Goal: Communication & Community: Answer question/provide support

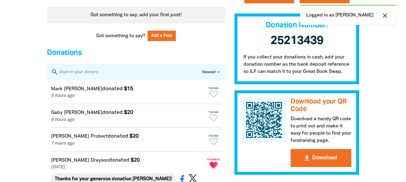
scroll to position [541, 0]
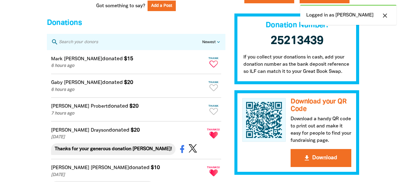
click at [215, 68] on icon "Paginated content" at bounding box center [213, 64] width 8 height 7
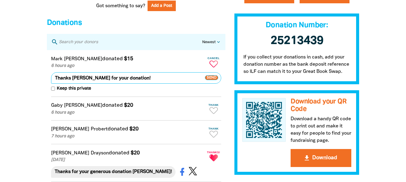
click at [105, 84] on textarea "Thanks [PERSON_NAME] for your donation!" at bounding box center [136, 77] width 170 height 11
type textarea "Thanks Mark for your generous donation!"
click at [211, 80] on span "Send" at bounding box center [211, 77] width 13 height 5
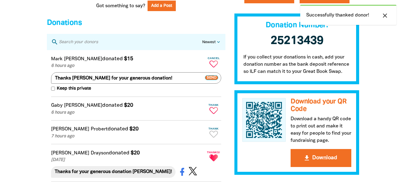
click at [215, 114] on icon "Paginated content" at bounding box center [213, 110] width 8 height 7
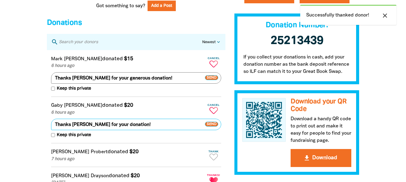
click at [80, 130] on textarea "Thanks [PERSON_NAME] for your donation!" at bounding box center [136, 124] width 170 height 11
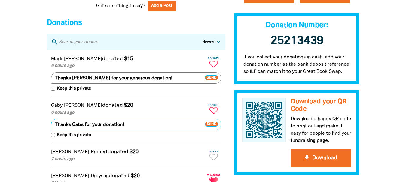
click at [82, 130] on textarea "Thanks Gabs for your donation!" at bounding box center [136, 124] width 170 height 11
click at [103, 130] on textarea "Thanks [PERSON_NAME] for your donation!" at bounding box center [136, 124] width 170 height 11
type textarea "Thanks Gaby for your generous donation!"
click at [212, 127] on span "Send" at bounding box center [211, 124] width 13 height 5
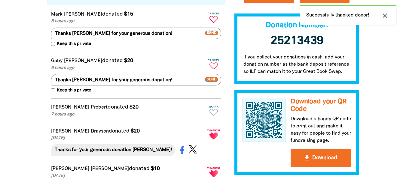
scroll to position [601, 0]
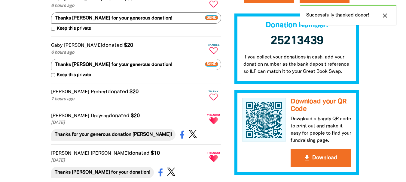
click at [213, 101] on icon "Paginated content" at bounding box center [213, 97] width 8 height 7
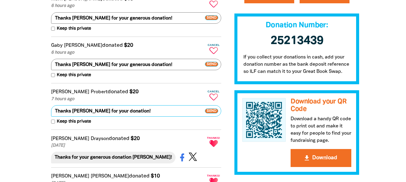
click at [100, 117] on textarea "Thanks [PERSON_NAME] for your donation!" at bounding box center [136, 110] width 170 height 11
type textarea "Thanks Kim for your generous donation!"
click at [212, 114] on span "Send" at bounding box center [211, 111] width 13 height 5
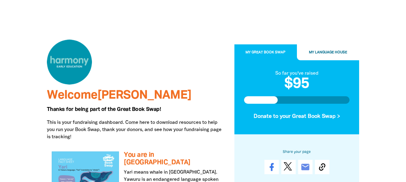
scroll to position [0, 0]
